Goal: Task Accomplishment & Management: Complete application form

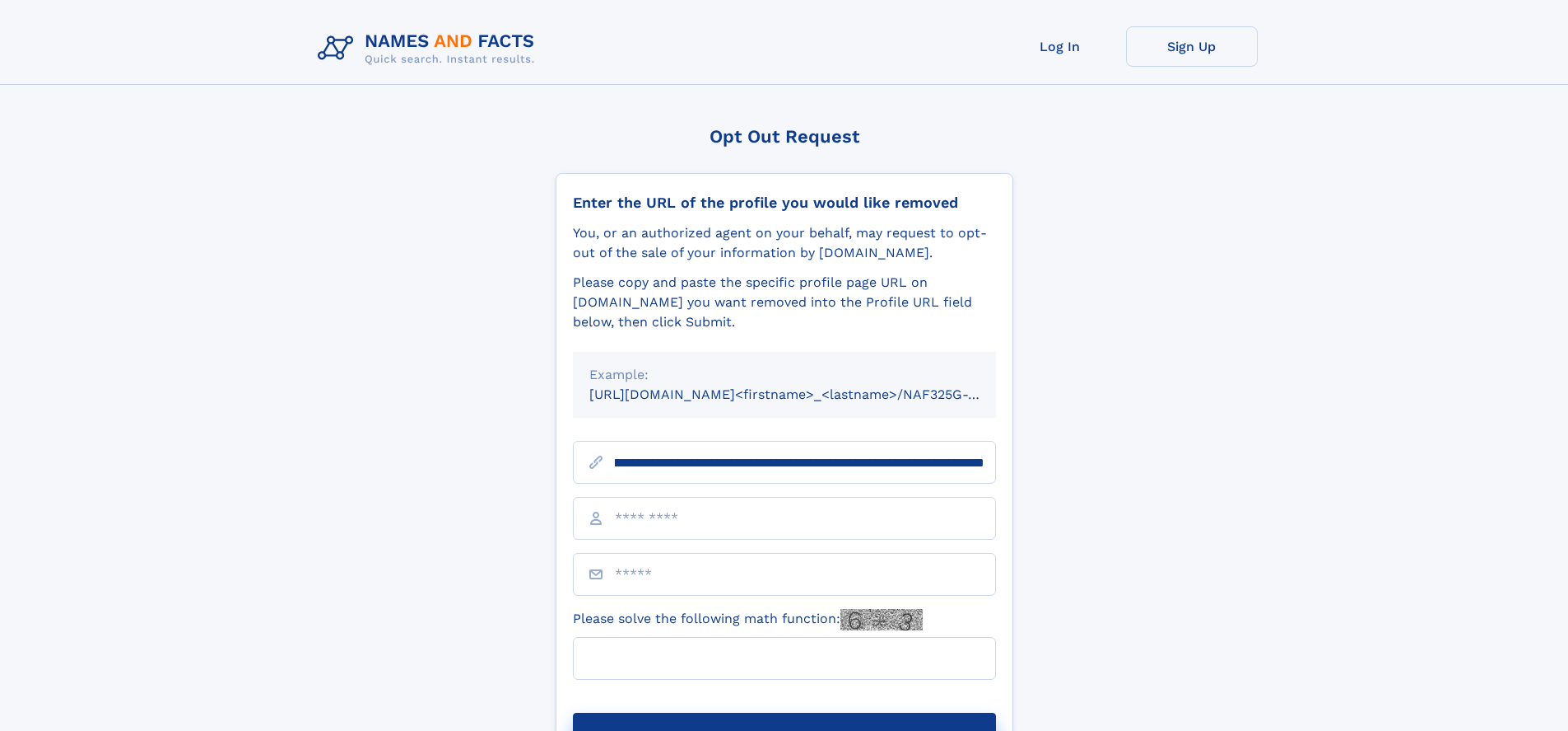
scroll to position [0, 219]
type input "**********"
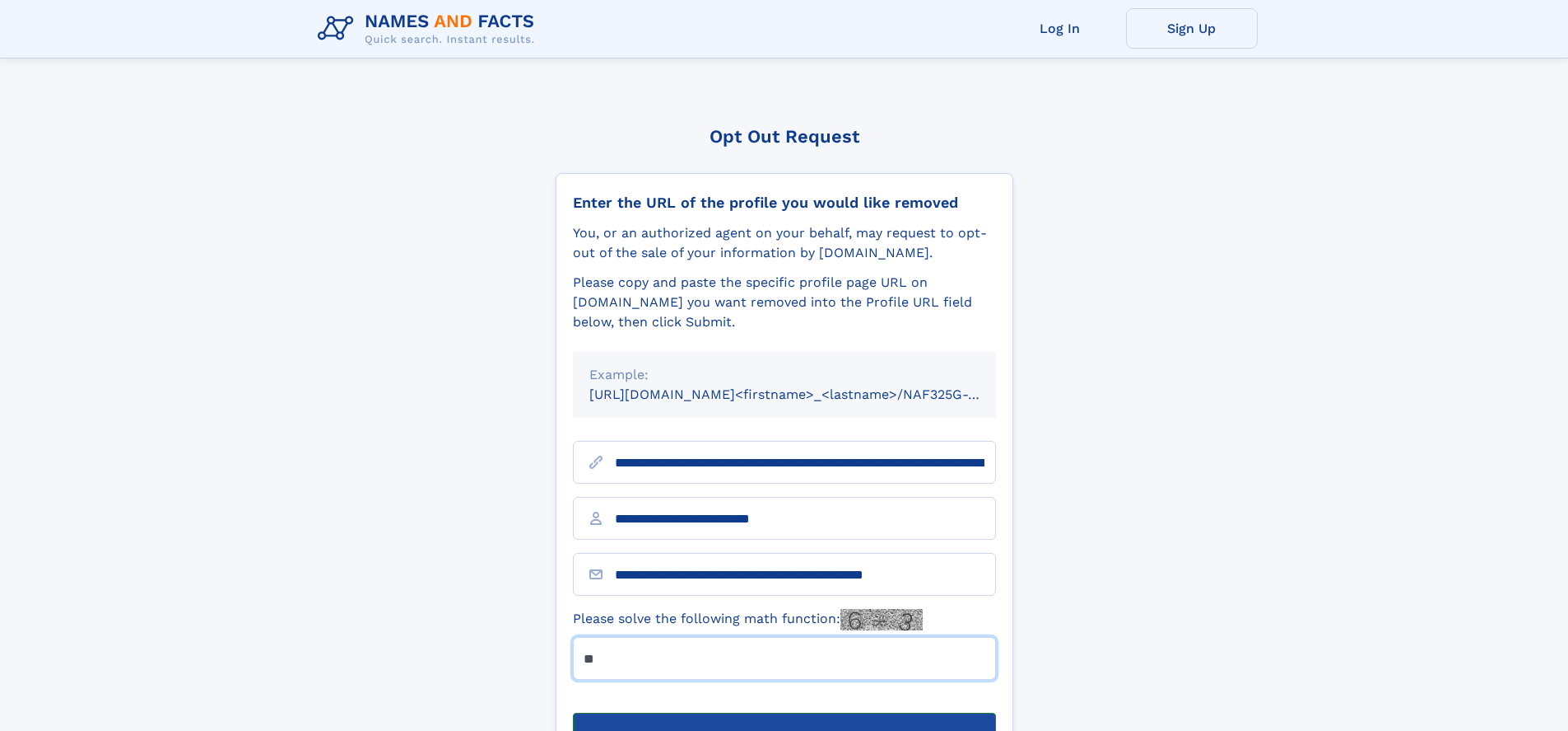
type input "**"
click at [784, 712] on button "Submit Opt Out Request" at bounding box center [785, 738] width 423 height 52
